Goal: Information Seeking & Learning: Learn about a topic

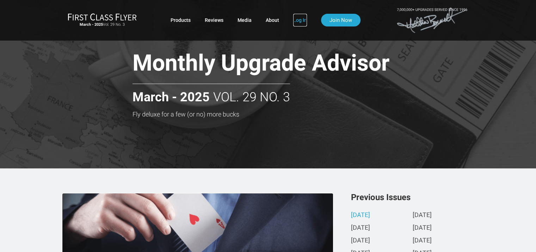
click at [302, 14] on link "Log In" at bounding box center [300, 20] width 14 height 13
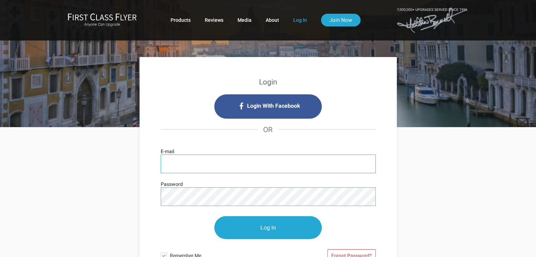
type input "[EMAIL_ADDRESS][DOMAIN_NAME]"
click at [225, 155] on input "[EMAIL_ADDRESS][DOMAIN_NAME]" at bounding box center [268, 164] width 215 height 19
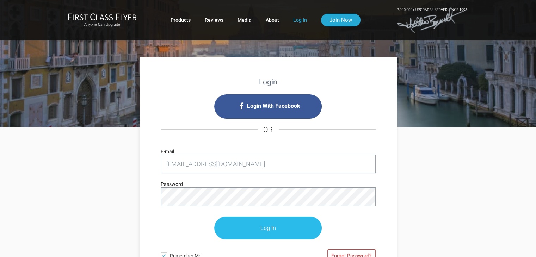
click at [250, 231] on input "Log In" at bounding box center [268, 228] width 108 height 23
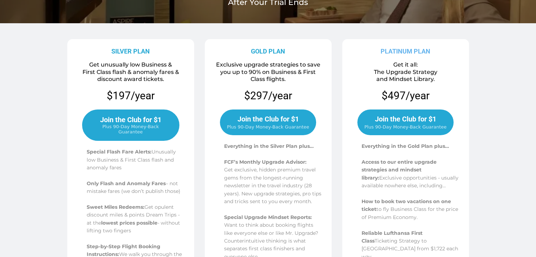
scroll to position [141, 0]
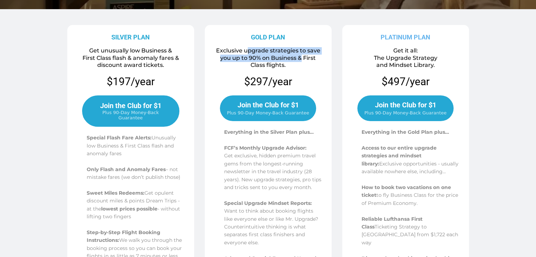
drag, startPoint x: 249, startPoint y: 53, endPoint x: 301, endPoint y: 55, distance: 51.5
click at [301, 55] on span "Exclusive upgrade strategies to save you up to 90% on Business & First Class fl…" at bounding box center [268, 58] width 104 height 22
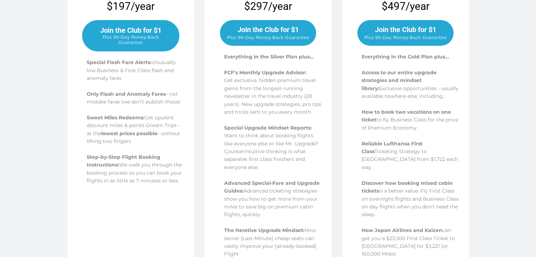
scroll to position [235, 0]
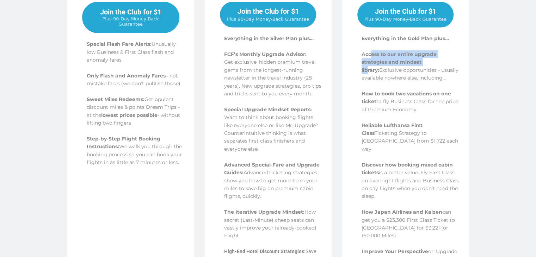
drag, startPoint x: 370, startPoint y: 54, endPoint x: 429, endPoint y: 63, distance: 60.0
click at [429, 63] on span "Access to our entire upgrade strategies and mindset library:" at bounding box center [399, 62] width 75 height 22
drag, startPoint x: 378, startPoint y: 90, endPoint x: 438, endPoint y: 95, distance: 59.8
click at [438, 95] on span "How to book two vacations on one ticket" at bounding box center [407, 98] width 90 height 14
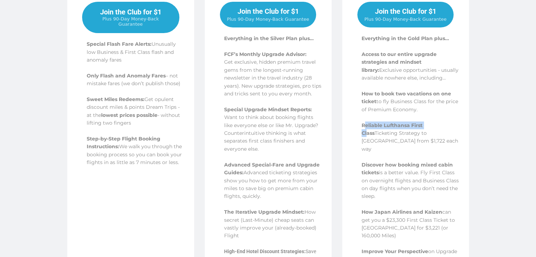
drag, startPoint x: 364, startPoint y: 123, endPoint x: 429, endPoint y: 125, distance: 64.6
click at [423, 125] on span "Reliable Lufthansa First Class" at bounding box center [392, 129] width 61 height 14
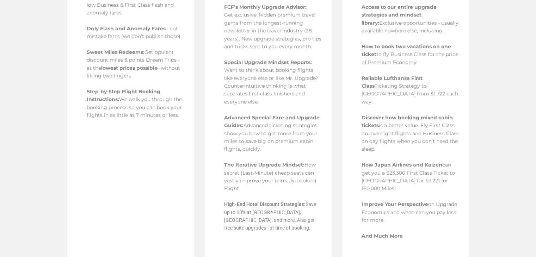
click at [384, 87] on span "Ticketing Strategy to Europe from $1,722 each way" at bounding box center [410, 94] width 97 height 22
drag, startPoint x: 366, startPoint y: 86, endPoint x: 425, endPoint y: 90, distance: 59.4
click at [425, 90] on p "Reliable Lufthansa First Class Ticketing Strategy to Europe from $1,722 each way" at bounding box center [411, 90] width 98 height 32
click at [373, 115] on span "Discover how booking mixed cabin tickets" at bounding box center [407, 122] width 91 height 14
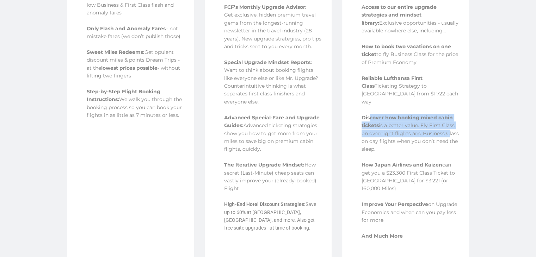
drag, startPoint x: 371, startPoint y: 110, endPoint x: 446, endPoint y: 131, distance: 78.0
click at [451, 125] on p "Discover how booking mixed cabin tickets is a better value. Fly First Class on …" at bounding box center [411, 134] width 98 height 40
